Goal: Information Seeking & Learning: Learn about a topic

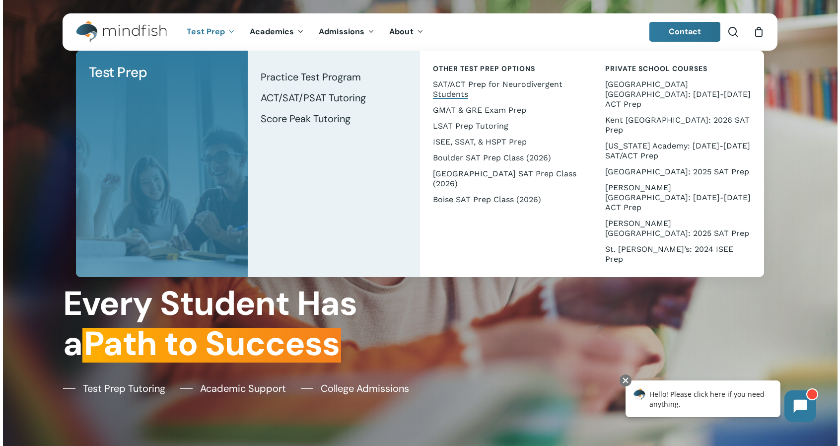
click at [468, 82] on span "SAT/ACT Prep for Neurodivergent Students" at bounding box center [498, 88] width 130 height 19
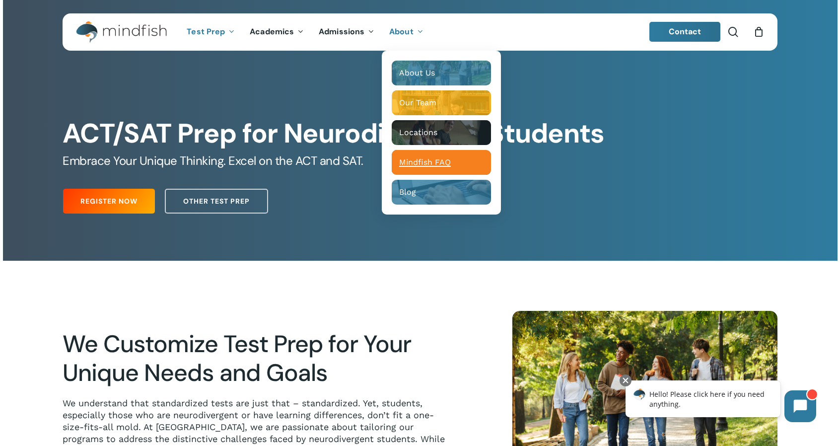
click at [418, 163] on span "Mindfish FAQ" at bounding box center [425, 161] width 52 height 9
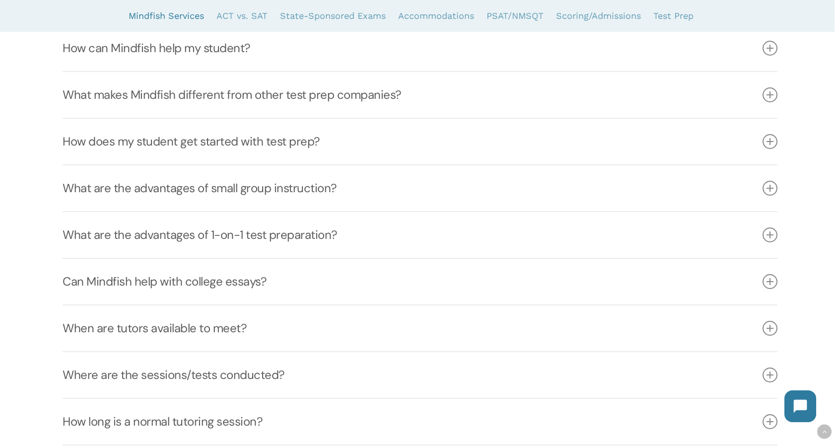
scroll to position [298, 0]
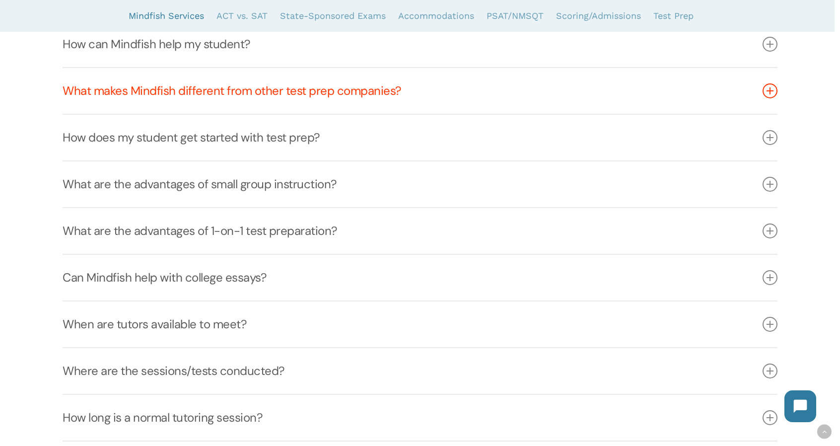
click at [768, 93] on icon at bounding box center [770, 90] width 15 height 15
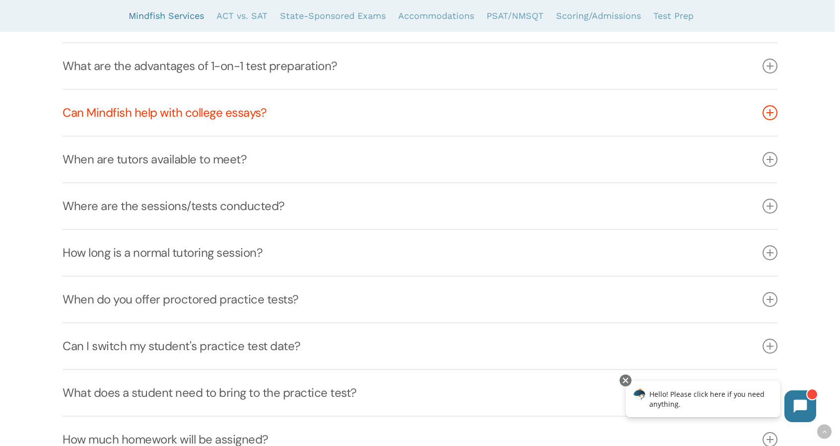
scroll to position [66, 0]
